Goal: Task Accomplishment & Management: Manage account settings

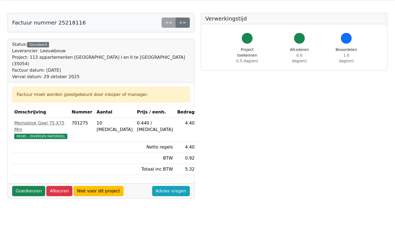
scroll to position [27, 0]
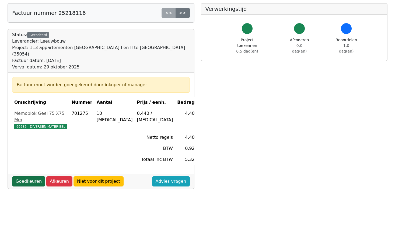
click at [31, 176] on link "Goedkeuren" at bounding box center [28, 181] width 33 height 10
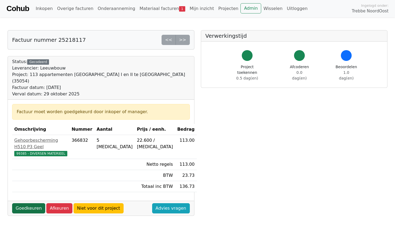
click at [26, 203] on link "Goedkeuren" at bounding box center [28, 208] width 33 height 10
